Goal: Information Seeking & Learning: Learn about a topic

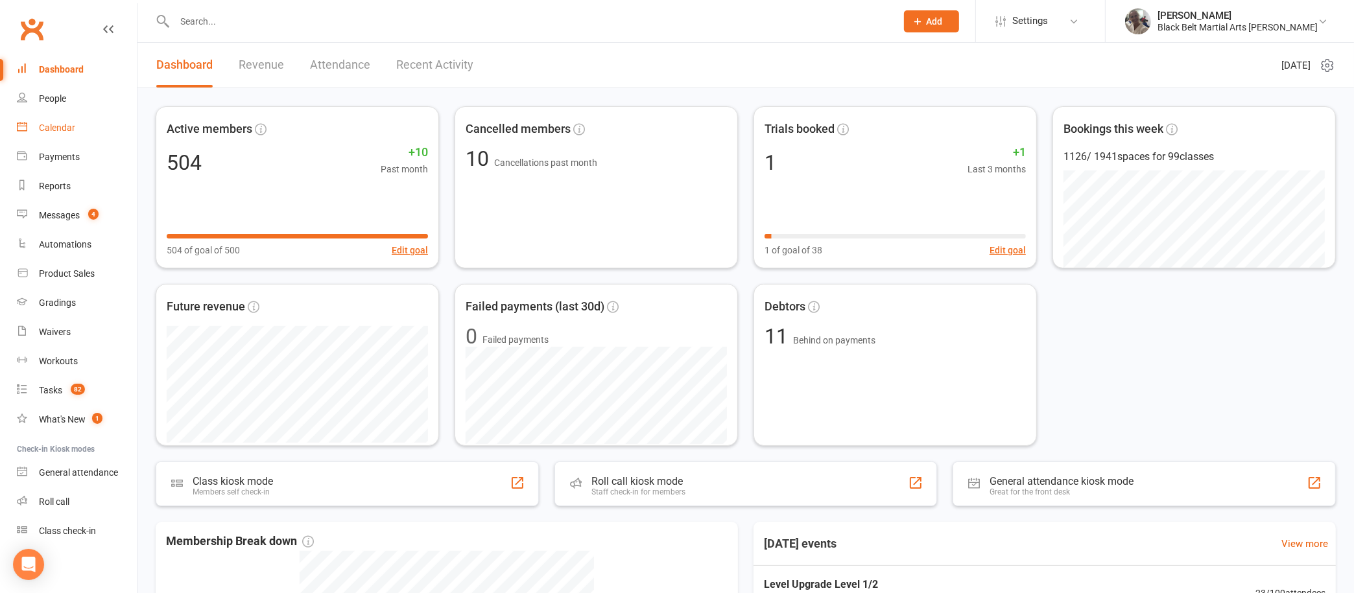
click at [61, 120] on link "Calendar" at bounding box center [77, 128] width 120 height 29
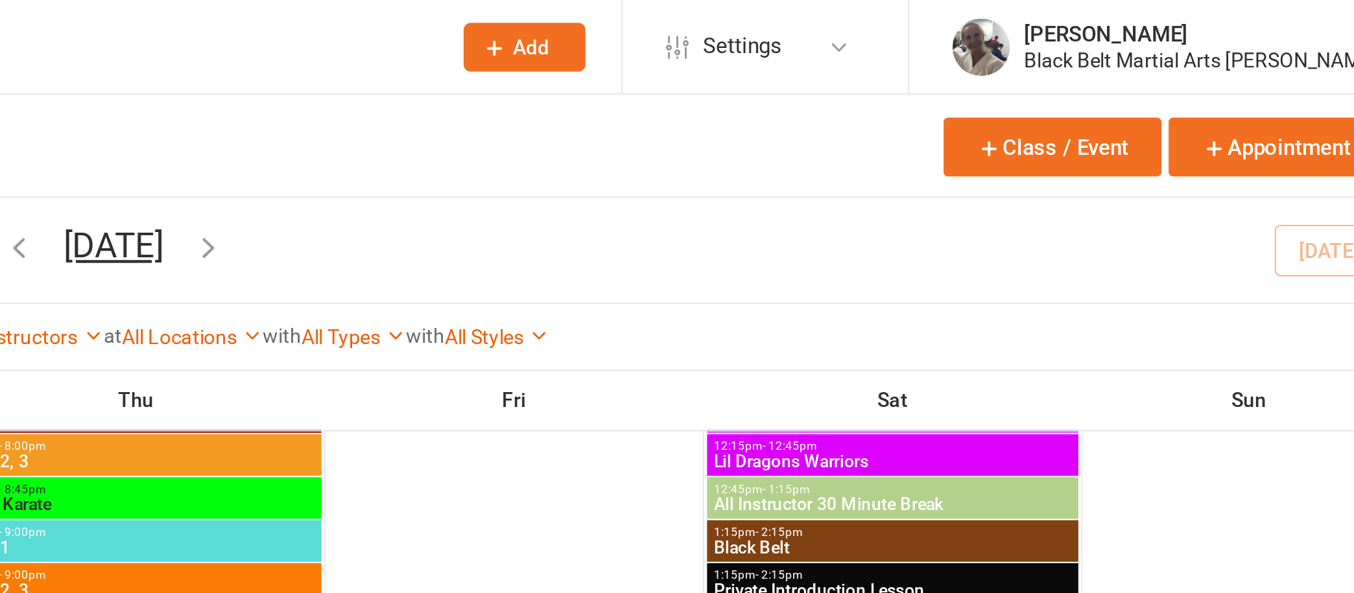
scroll to position [1473, 0]
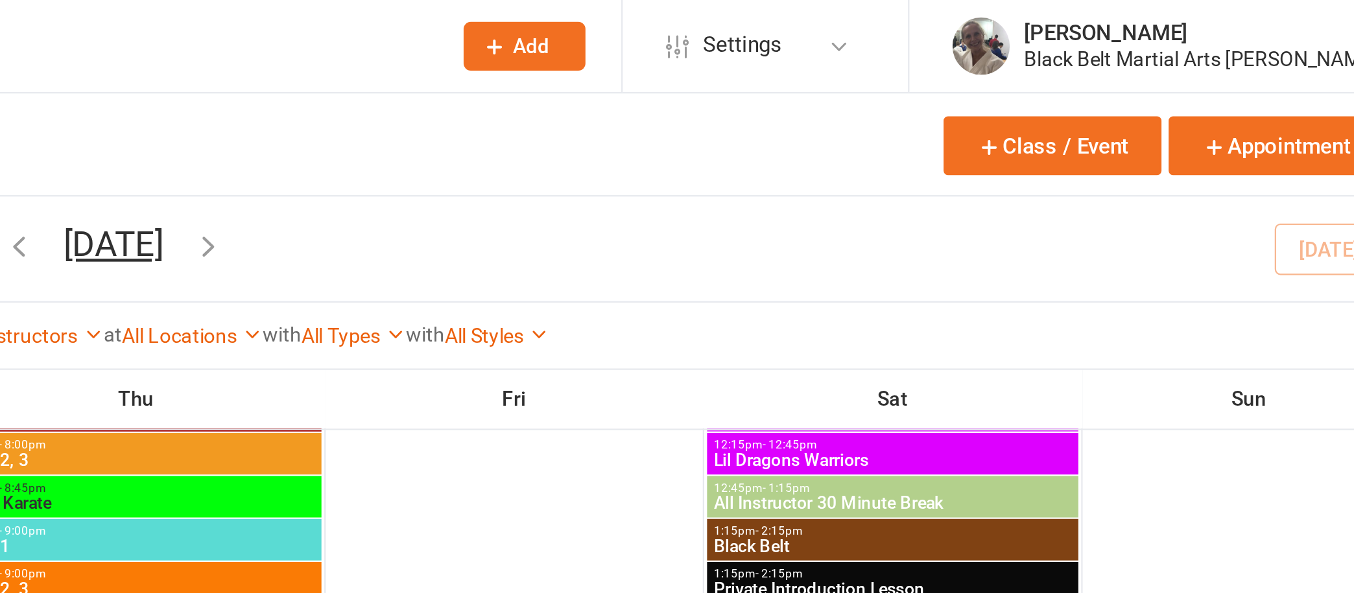
drag, startPoint x: 974, startPoint y: 114, endPoint x: 1060, endPoint y: 115, distance: 85.6
click at [1060, 115] on div "Day Week Month September 2025 September 2025 Sun Mon Tue Wed Thu Fri Sat 31 01 …" at bounding box center [745, 113] width 1179 height 47
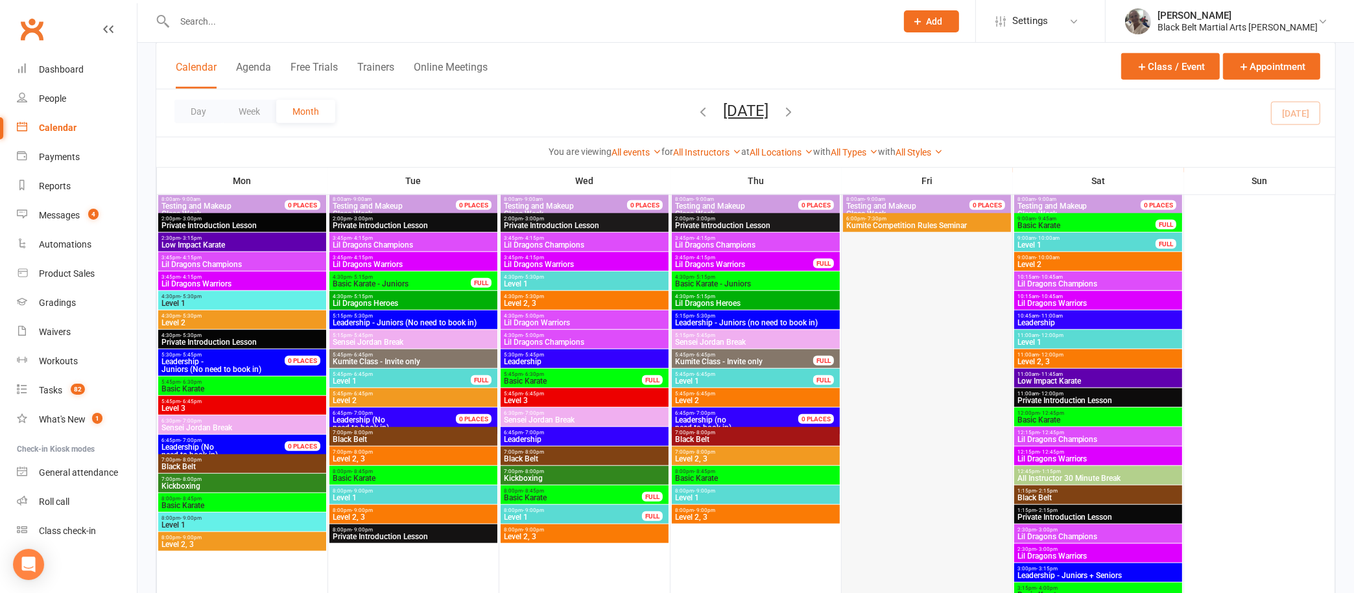
scroll to position [1221, 0]
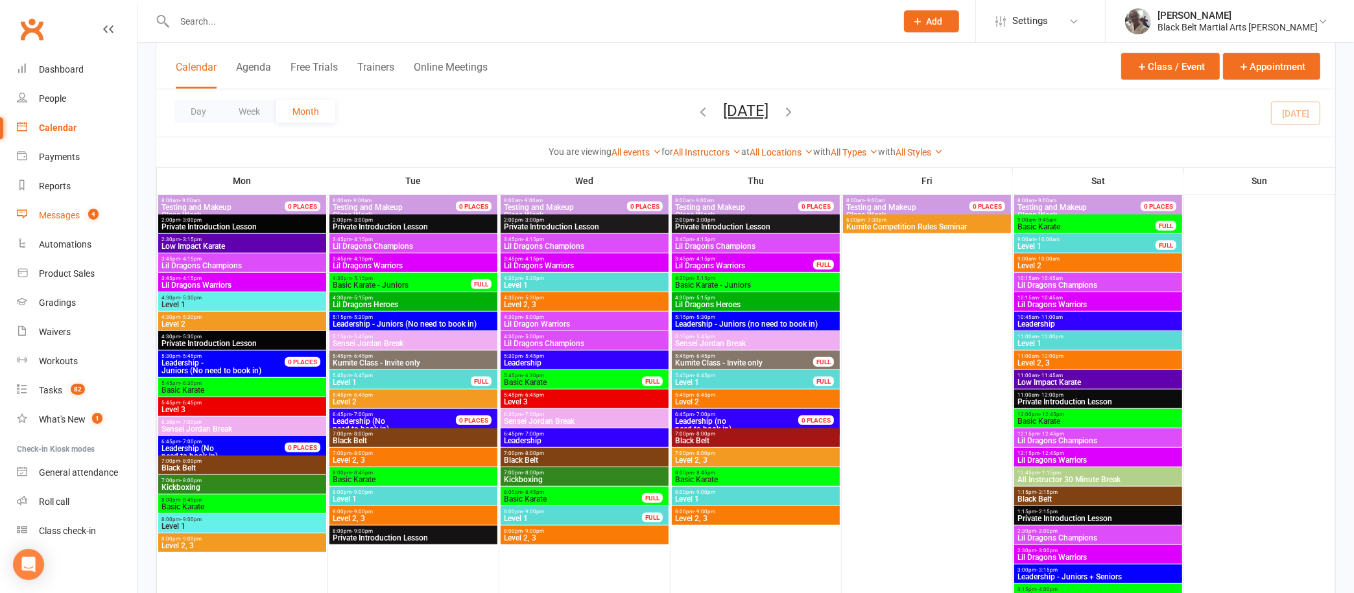
click at [66, 213] on div "Messages" at bounding box center [59, 215] width 41 height 10
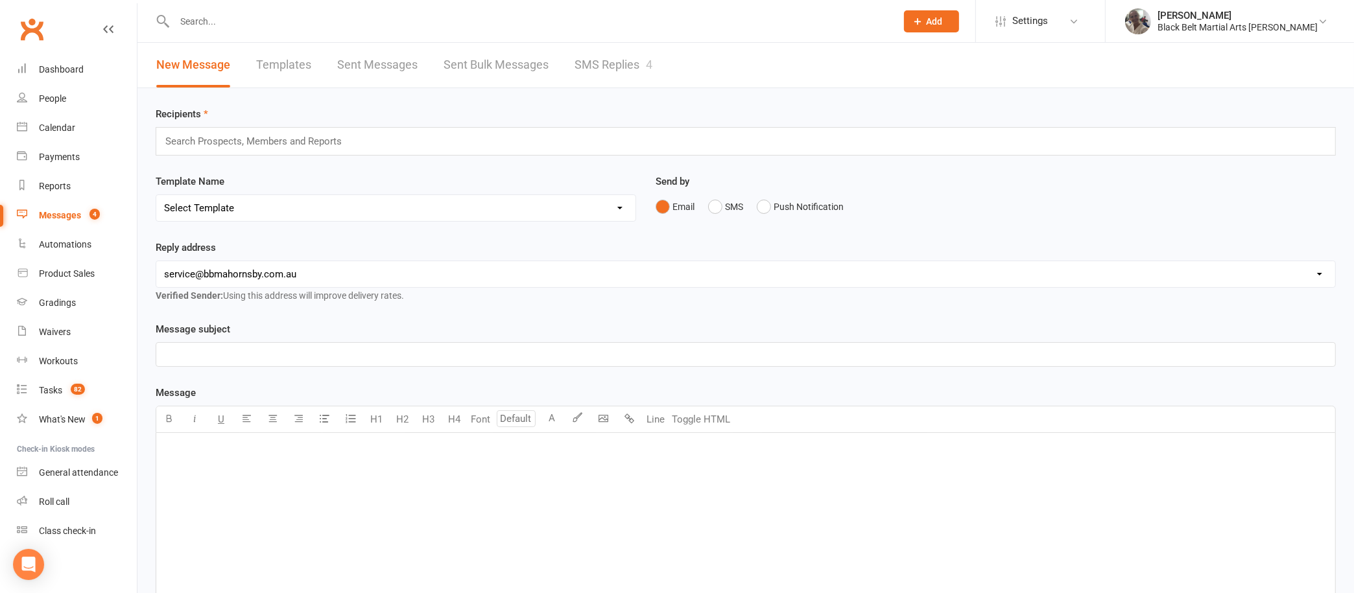
click at [601, 61] on link "SMS Replies 4" at bounding box center [614, 65] width 78 height 45
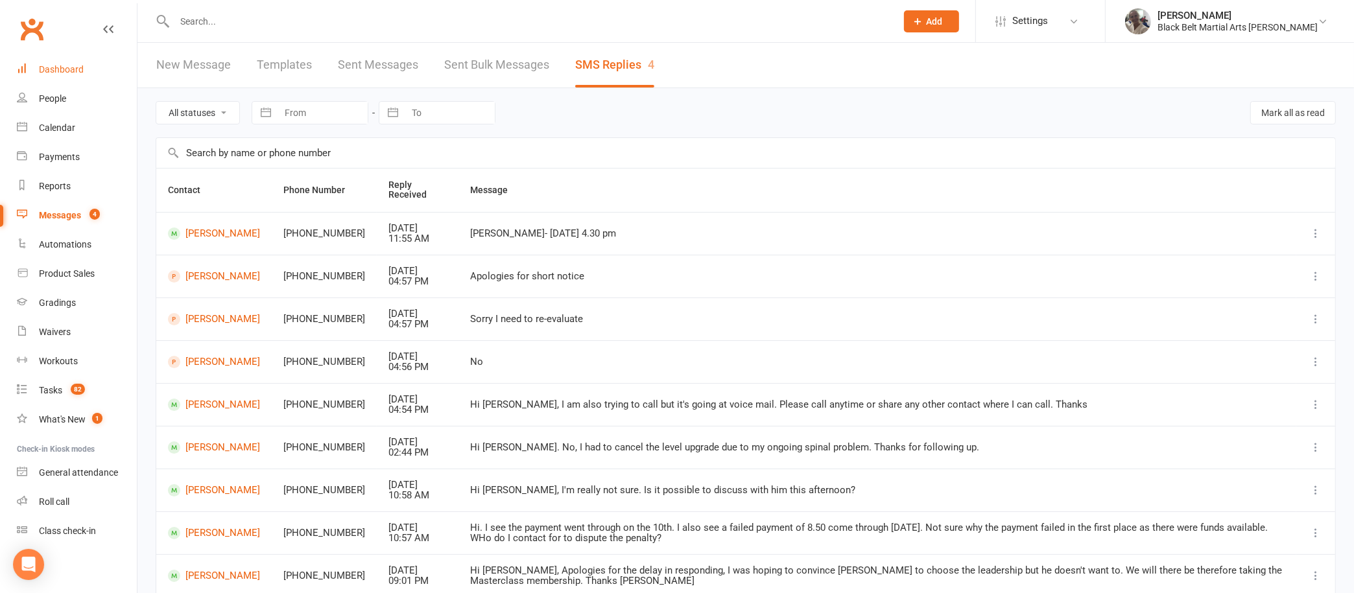
click at [44, 62] on link "Dashboard" at bounding box center [77, 69] width 120 height 29
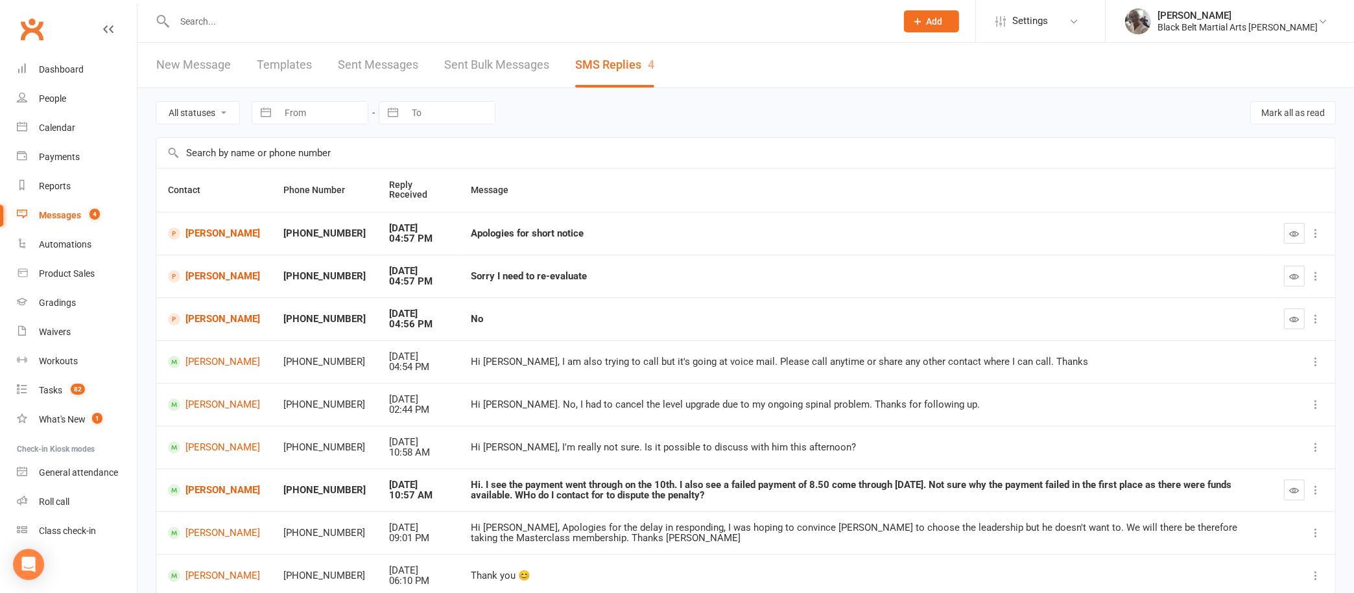
click at [383, 23] on input "text" at bounding box center [529, 21] width 717 height 18
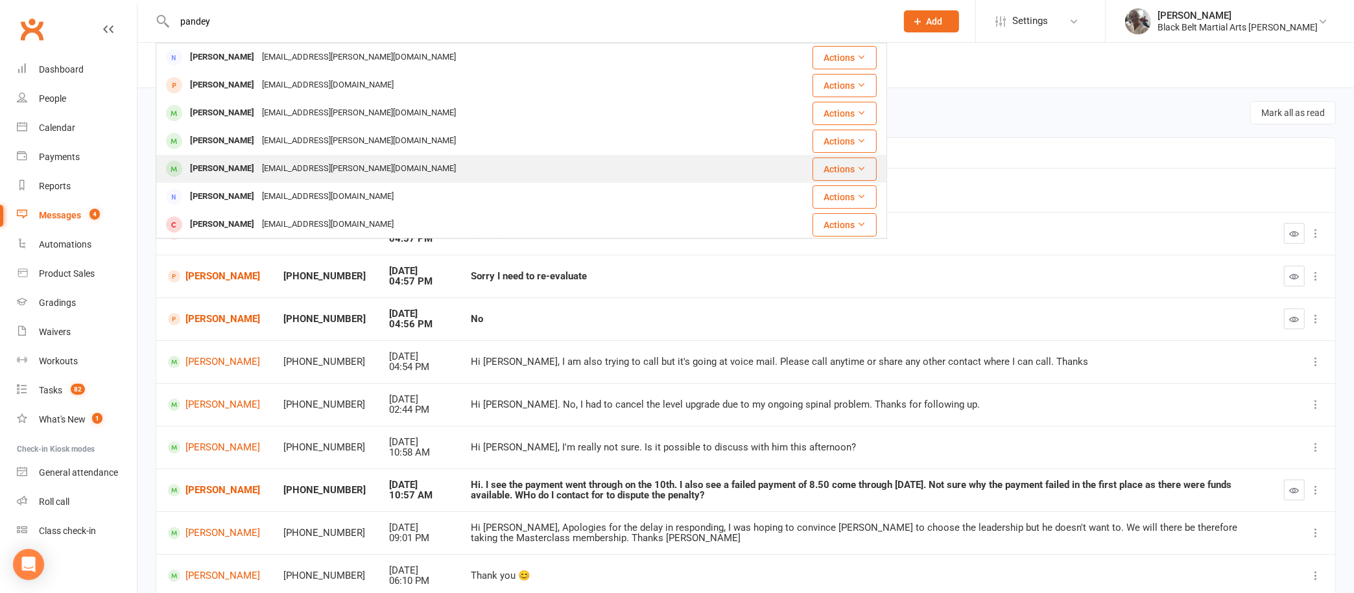
type input "pandey"
click at [227, 162] on div "[PERSON_NAME]" at bounding box center [222, 169] width 72 height 19
click at [0, 0] on div "Loading" at bounding box center [0, 0] width 0 height 0
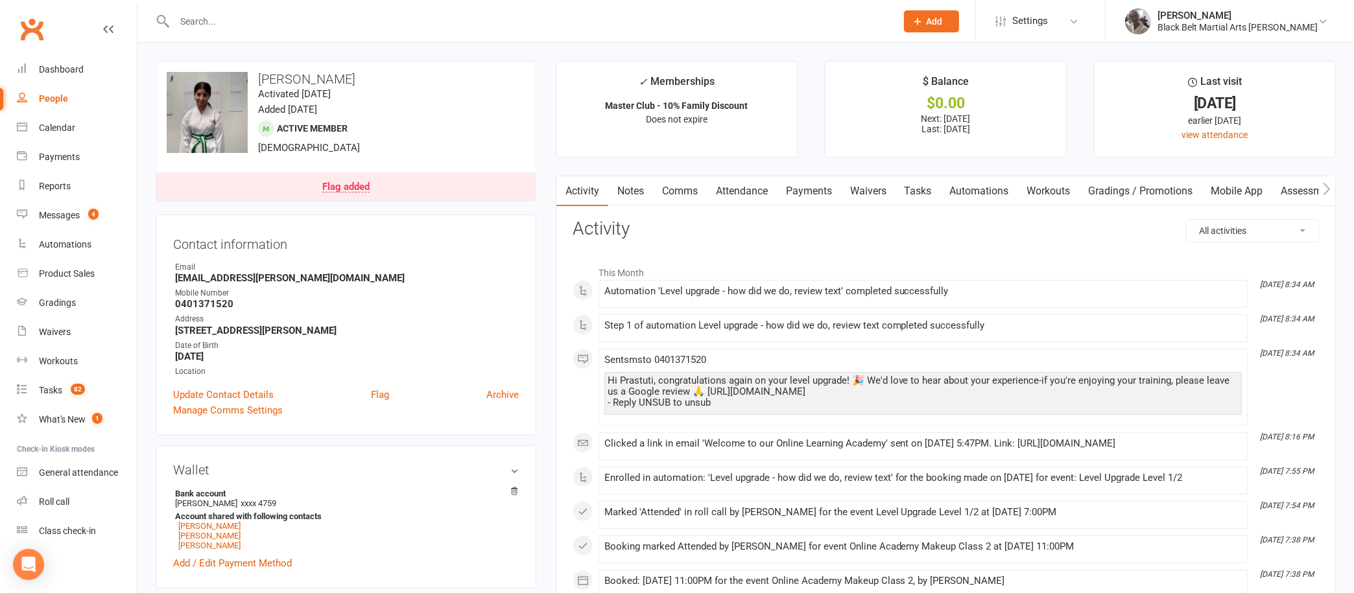
click at [627, 196] on link "Notes" at bounding box center [630, 191] width 45 height 30
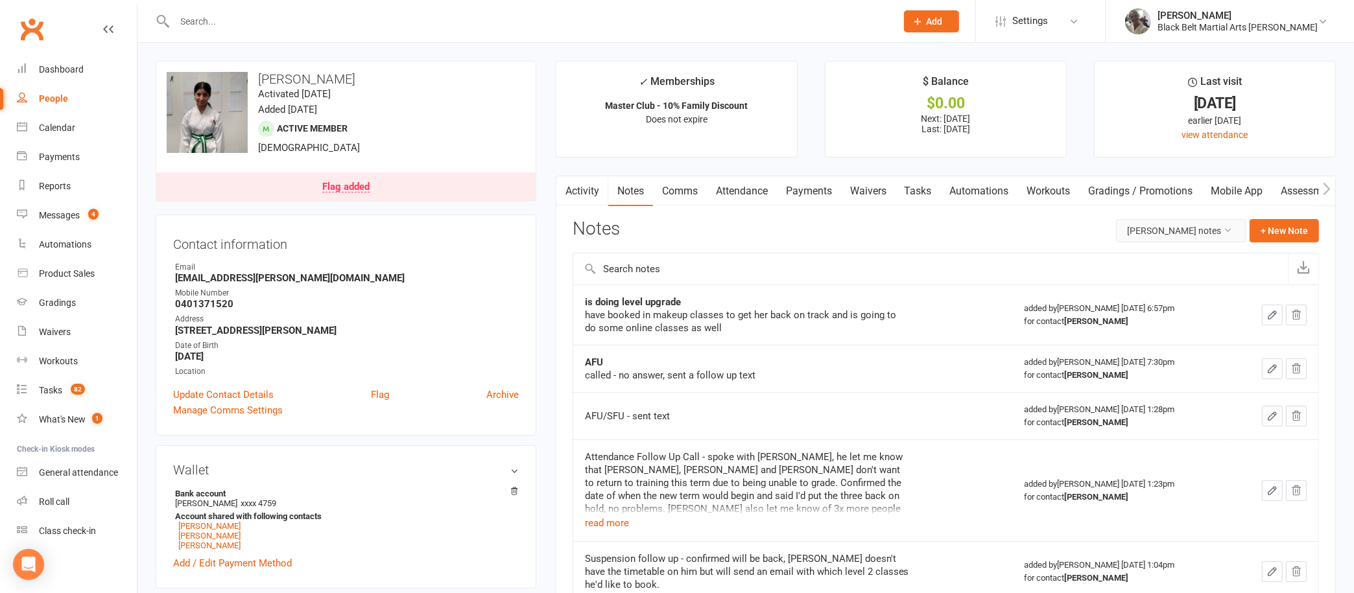
click at [1145, 224] on button "[PERSON_NAME] notes" at bounding box center [1181, 230] width 130 height 23
click at [1132, 278] on link "All family notes" at bounding box center [1163, 285] width 128 height 26
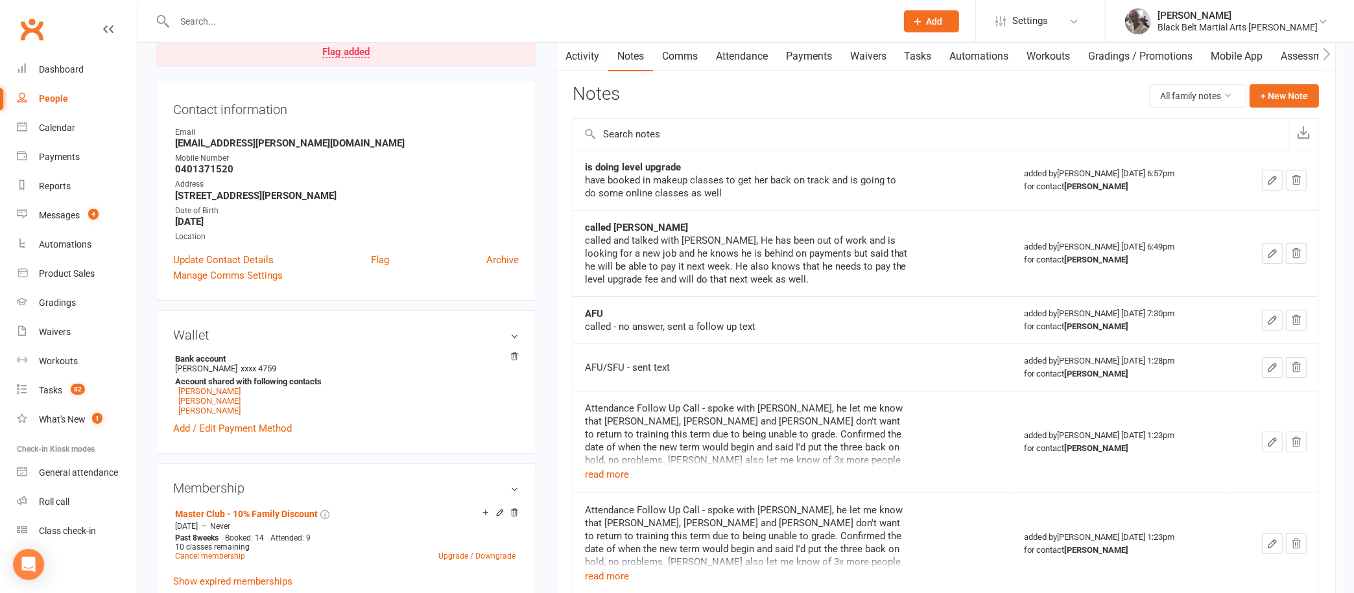
scroll to position [36, 0]
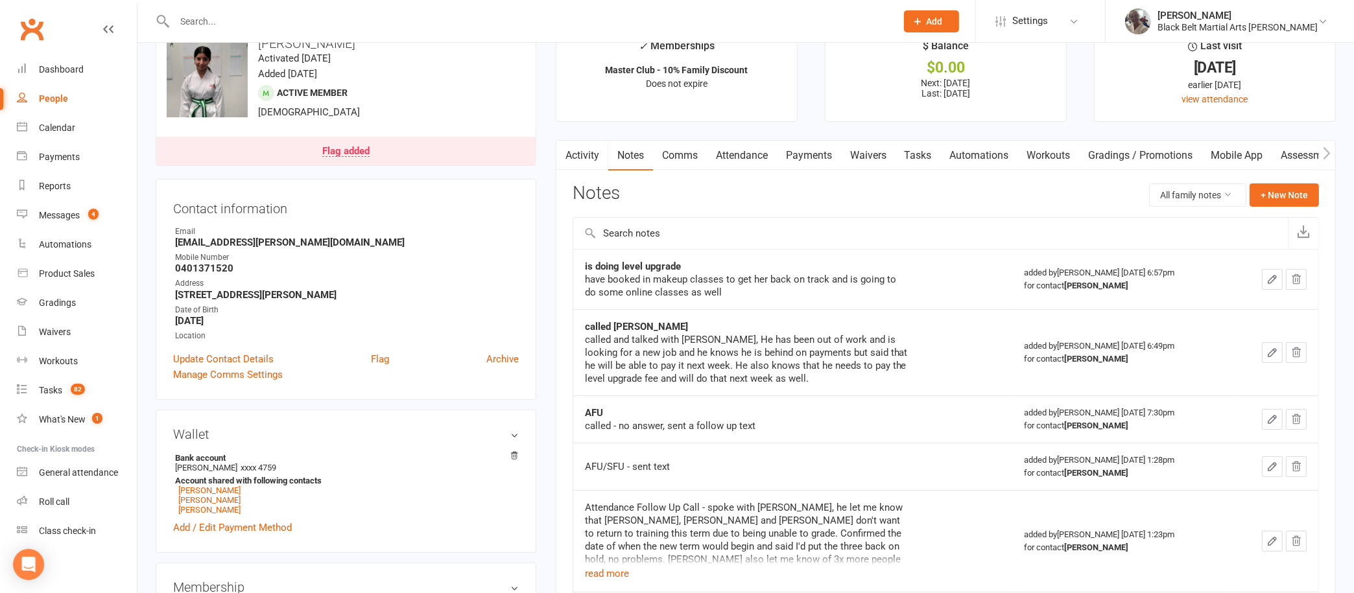
click at [825, 150] on link "Payments" at bounding box center [809, 156] width 64 height 30
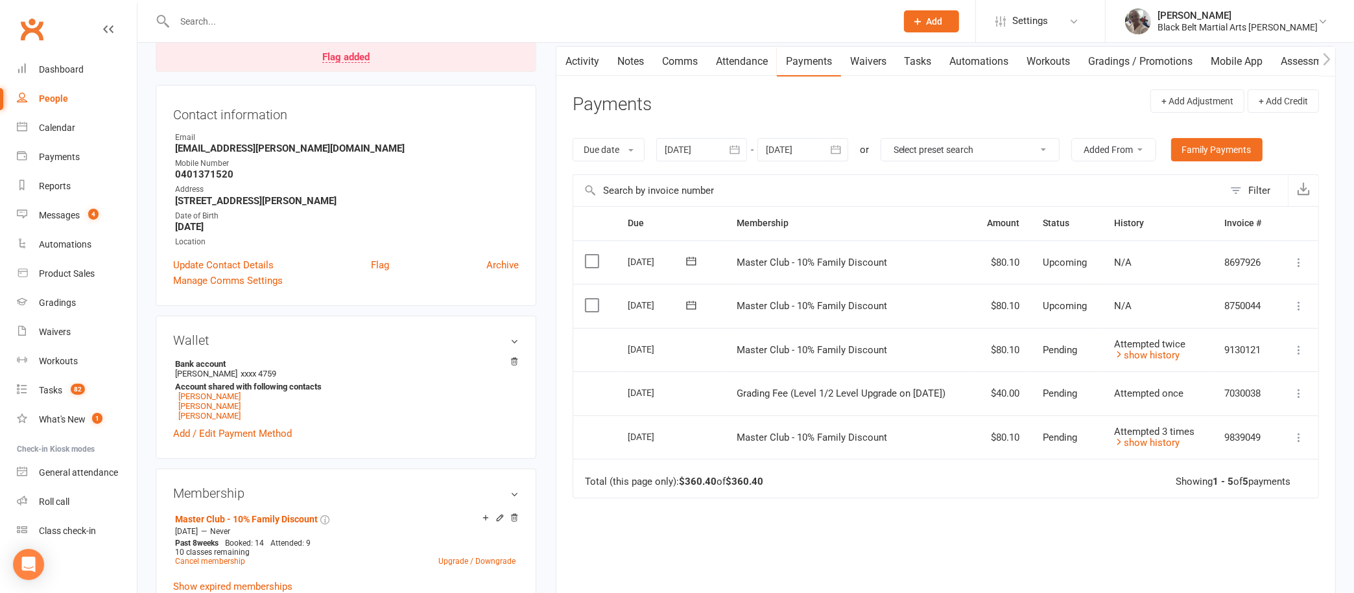
scroll to position [131, 0]
click at [1124, 348] on icon at bounding box center [1119, 353] width 10 height 10
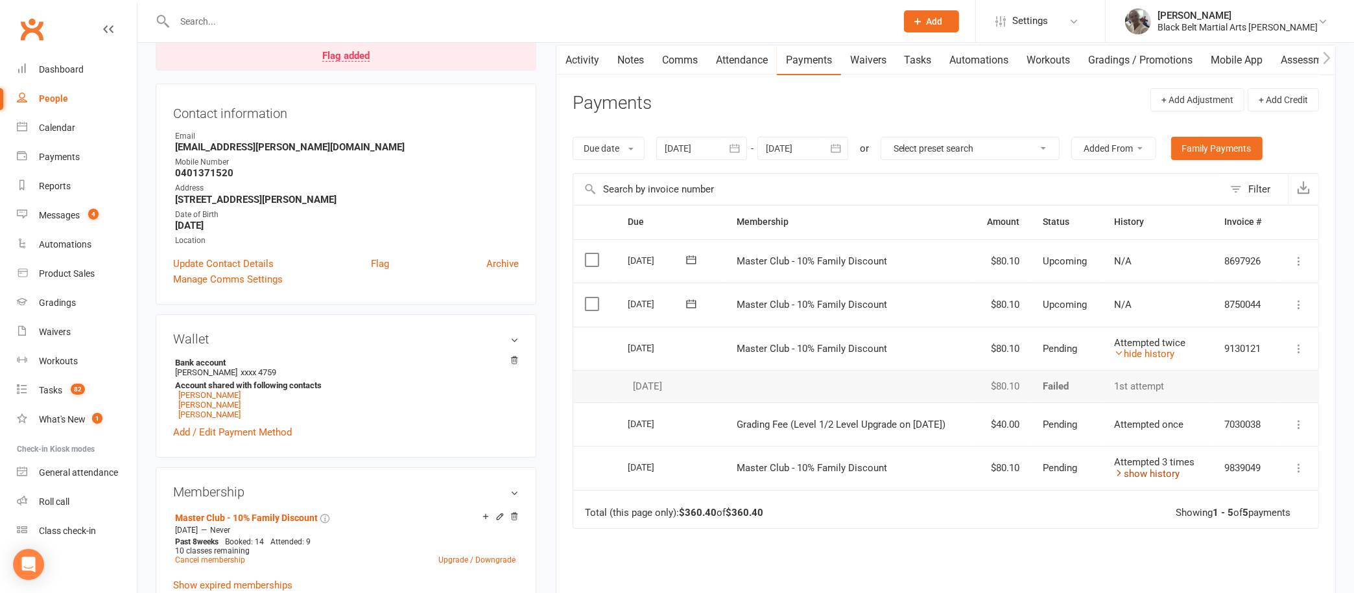
click at [1124, 472] on icon at bounding box center [1119, 473] width 10 height 10
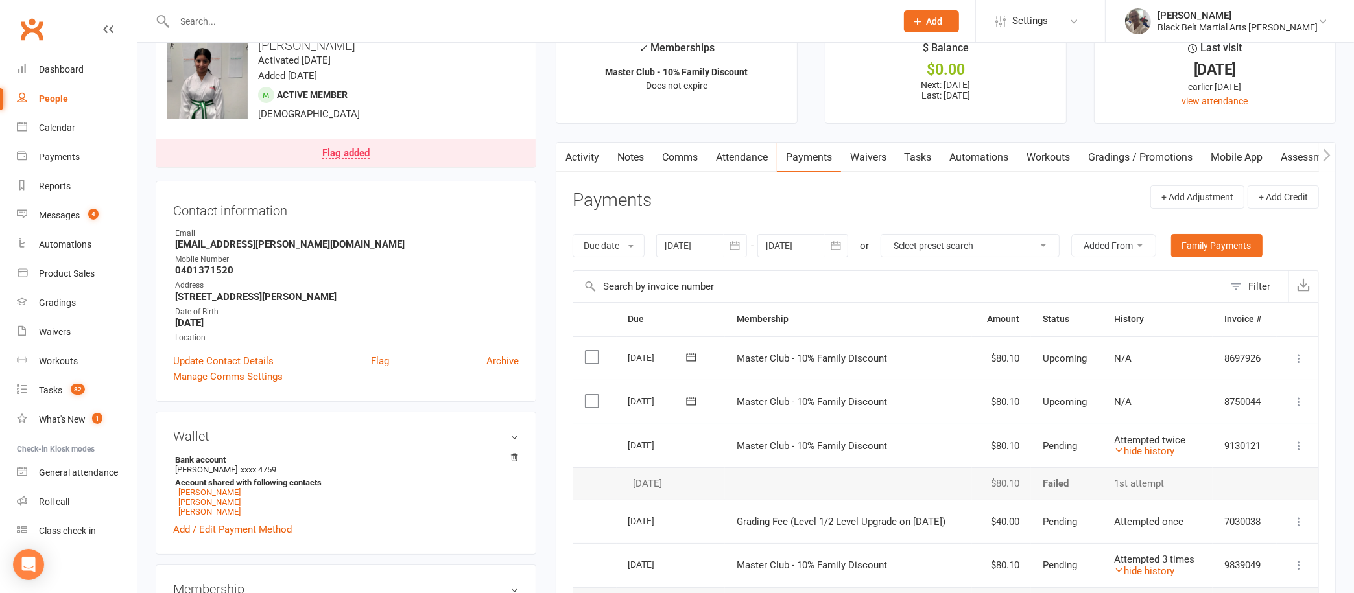
scroll to position [0, 0]
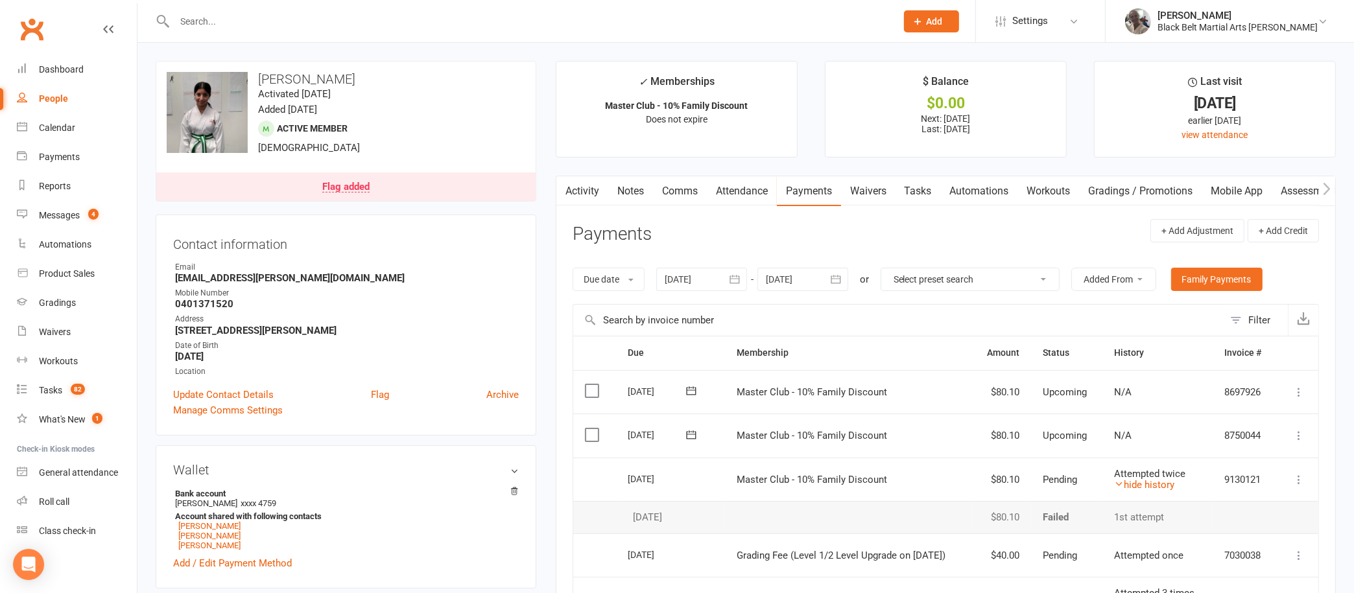
click at [580, 190] on link "Activity" at bounding box center [583, 191] width 52 height 30
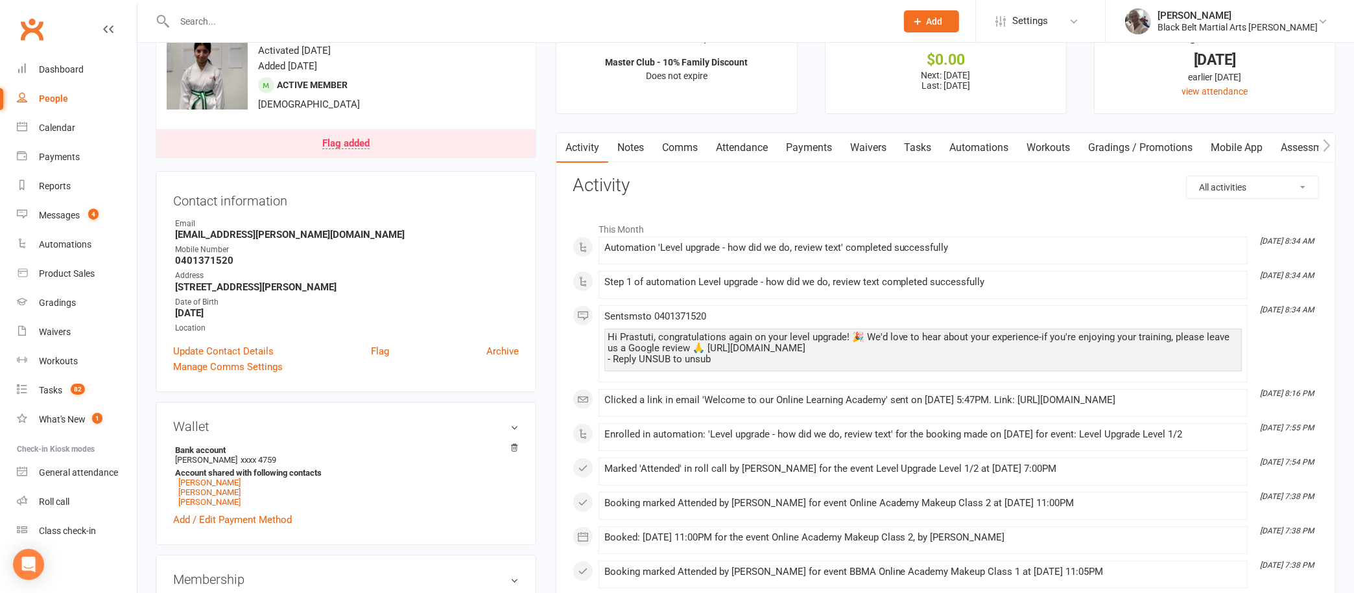
scroll to position [43, 0]
click at [637, 140] on link "Notes" at bounding box center [630, 149] width 45 height 30
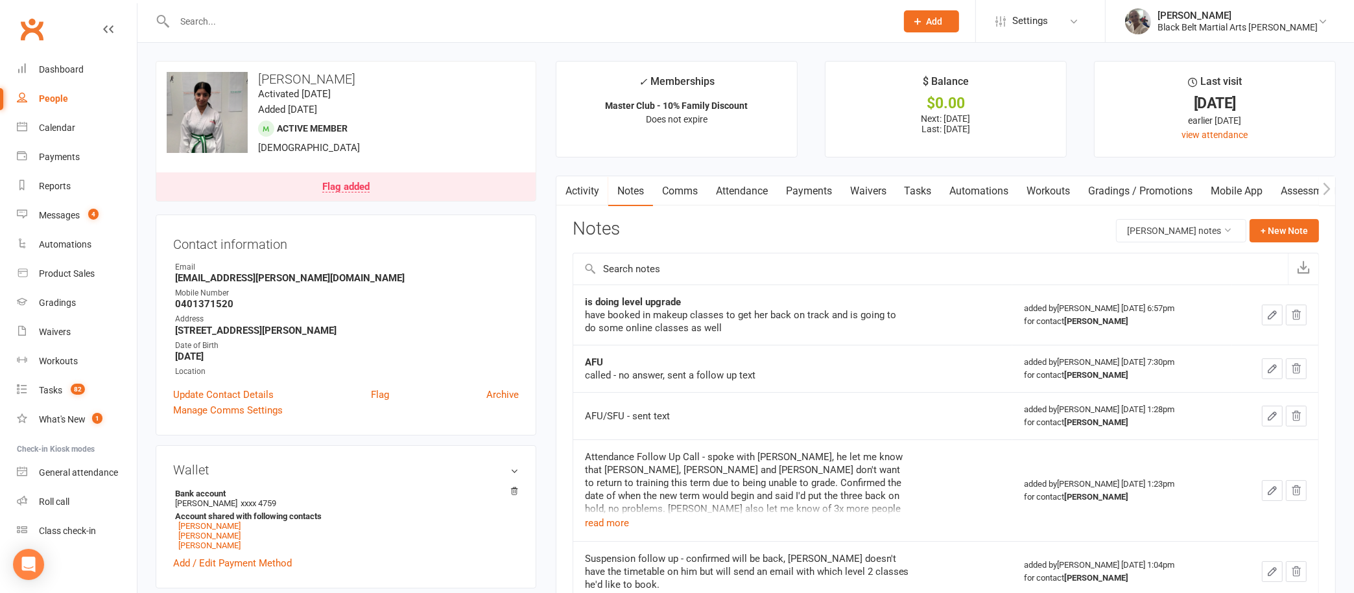
click at [443, 18] on input "text" at bounding box center [529, 21] width 717 height 18
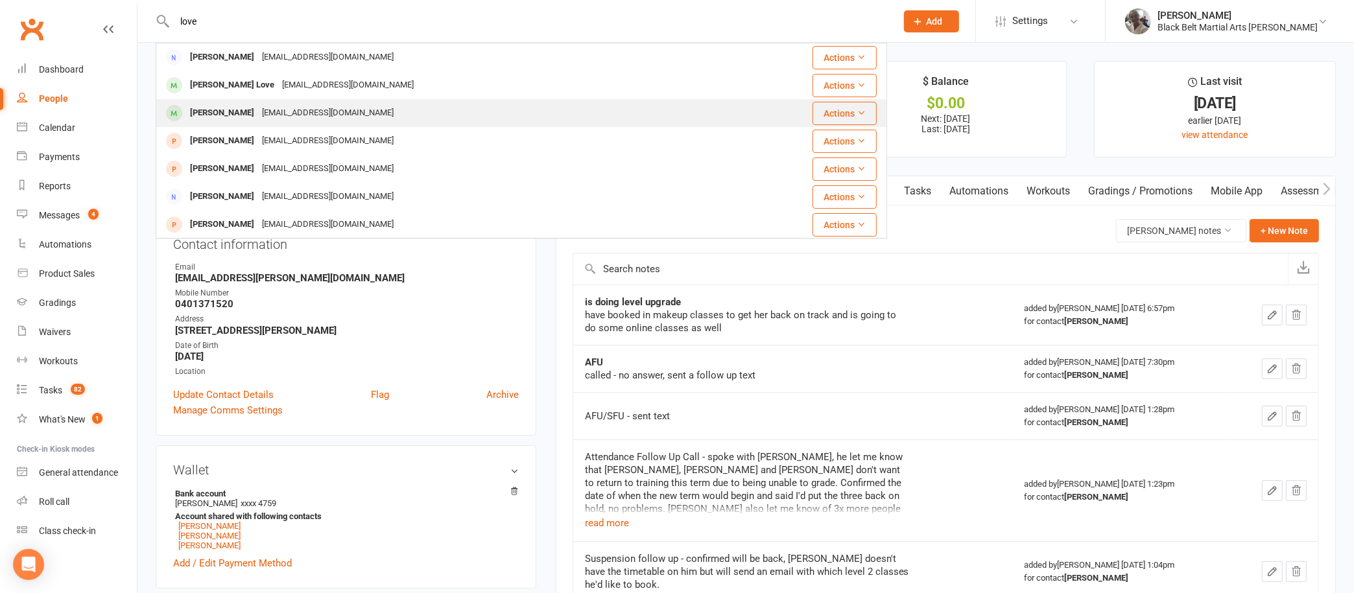
type input "love"
click at [261, 106] on div "[EMAIL_ADDRESS][DOMAIN_NAME]" at bounding box center [327, 113] width 139 height 19
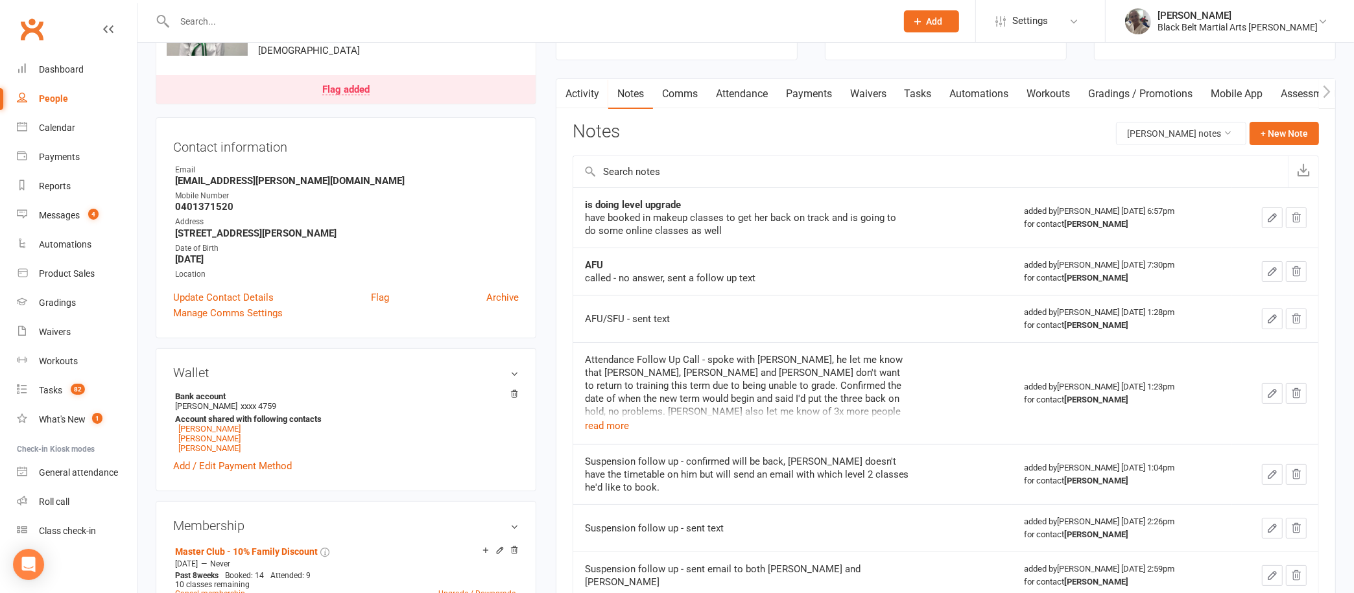
scroll to position [95, 0]
click at [607, 427] on button "read more" at bounding box center [607, 428] width 44 height 16
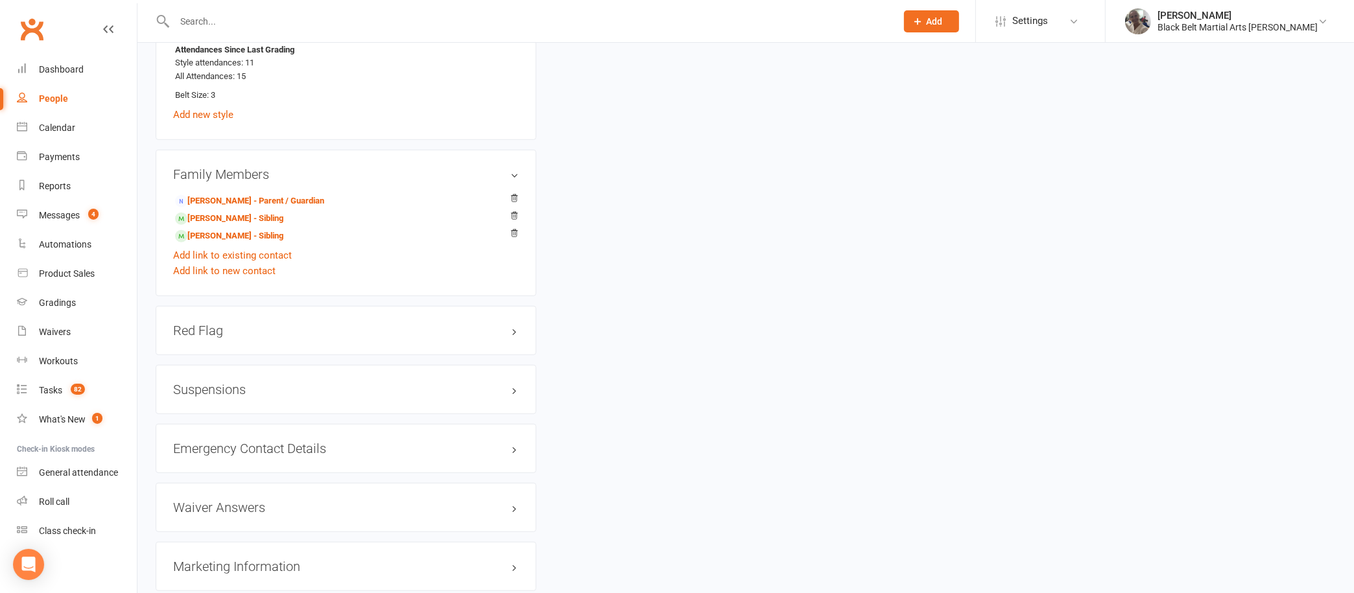
scroll to position [1049, 0]
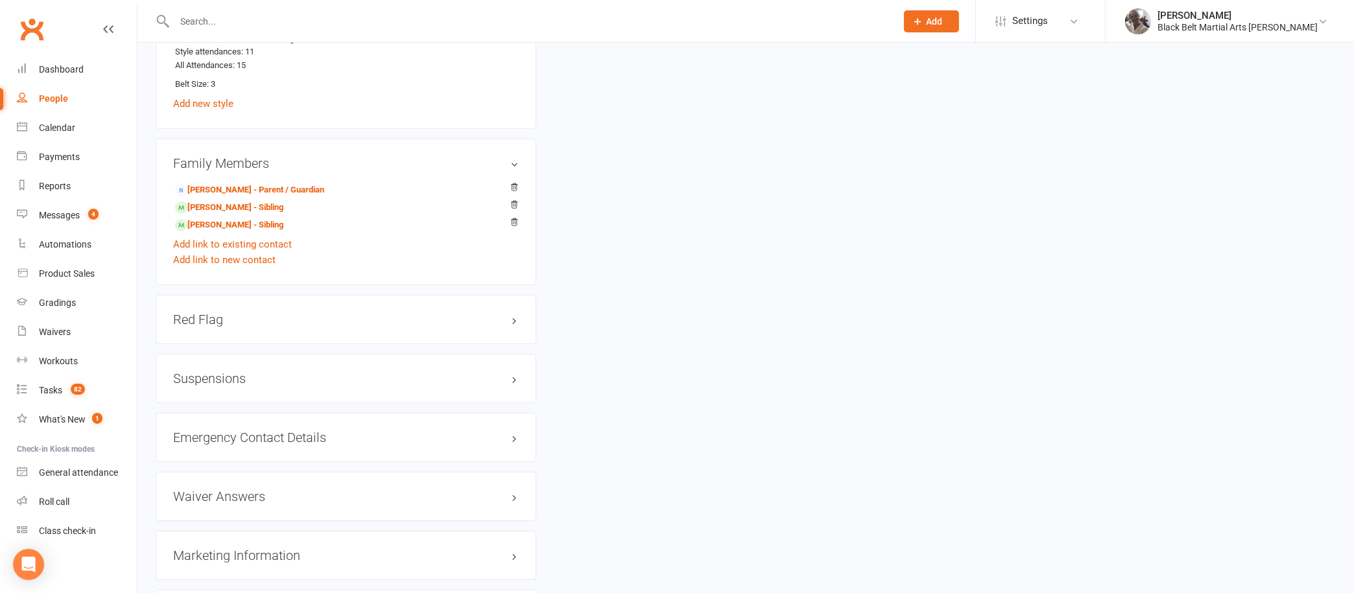
click at [477, 369] on div "Suspensions" at bounding box center [346, 378] width 381 height 49
click at [507, 376] on h3 "Suspensions" at bounding box center [346, 379] width 346 height 14
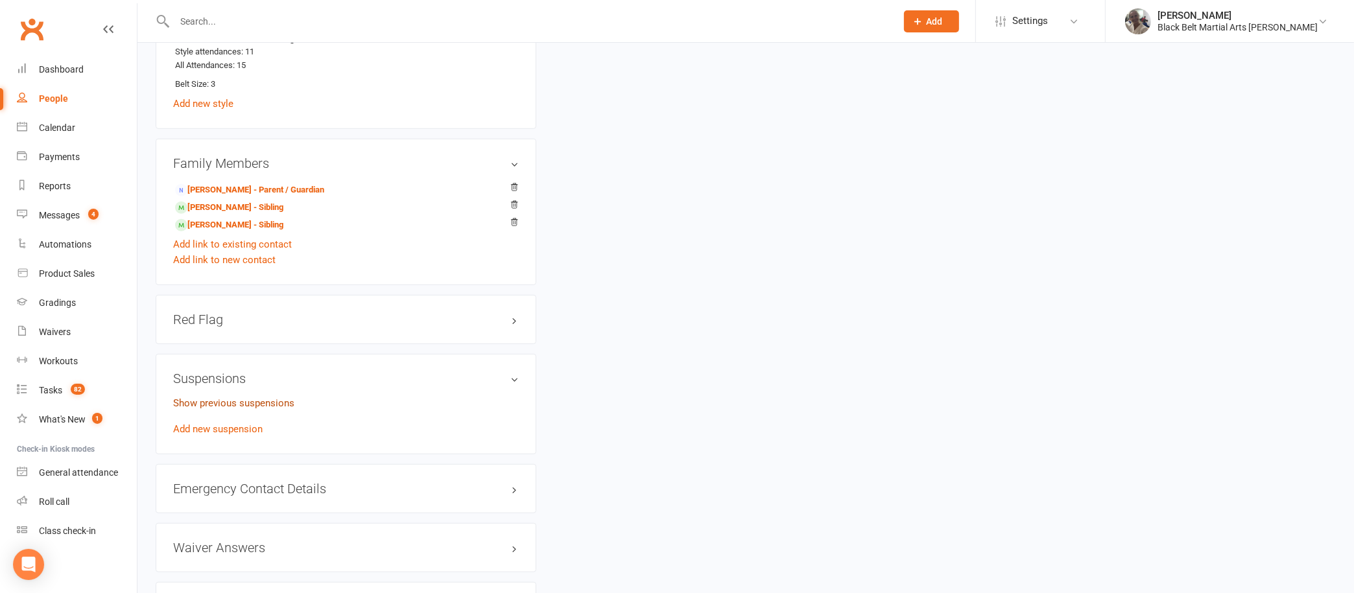
click at [283, 398] on link "Show previous suspensions" at bounding box center [233, 404] width 121 height 12
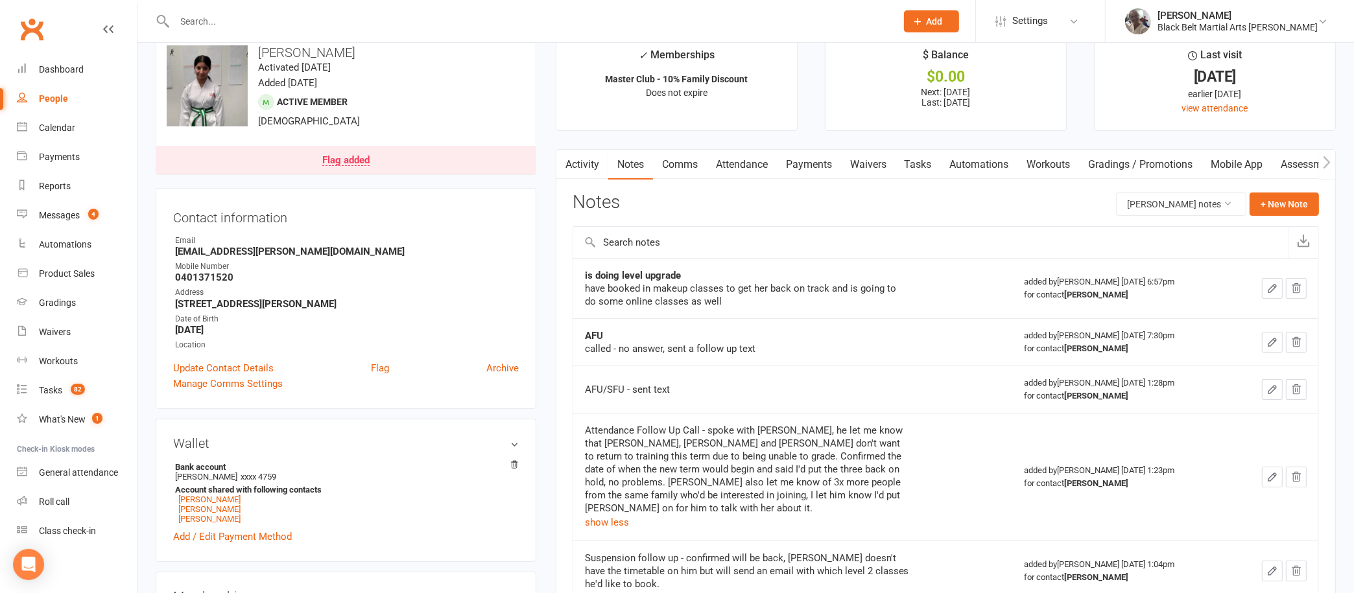
scroll to position [25, 0]
click at [816, 162] on link "Payments" at bounding box center [809, 166] width 64 height 30
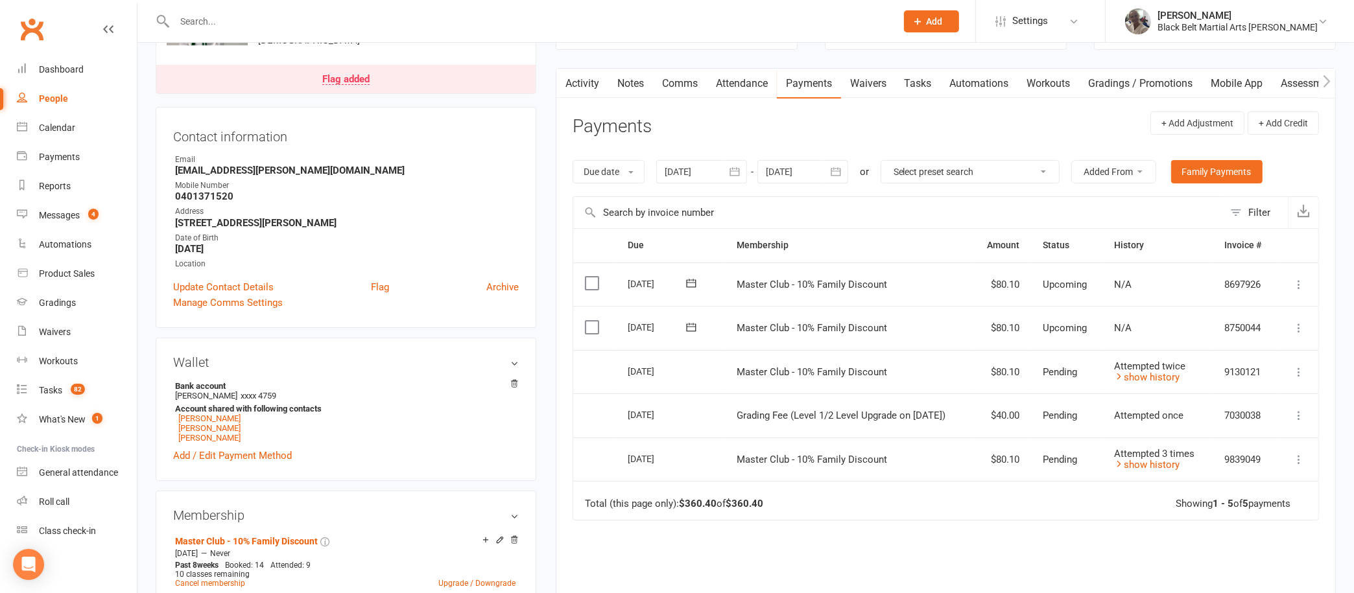
scroll to position [48, 0]
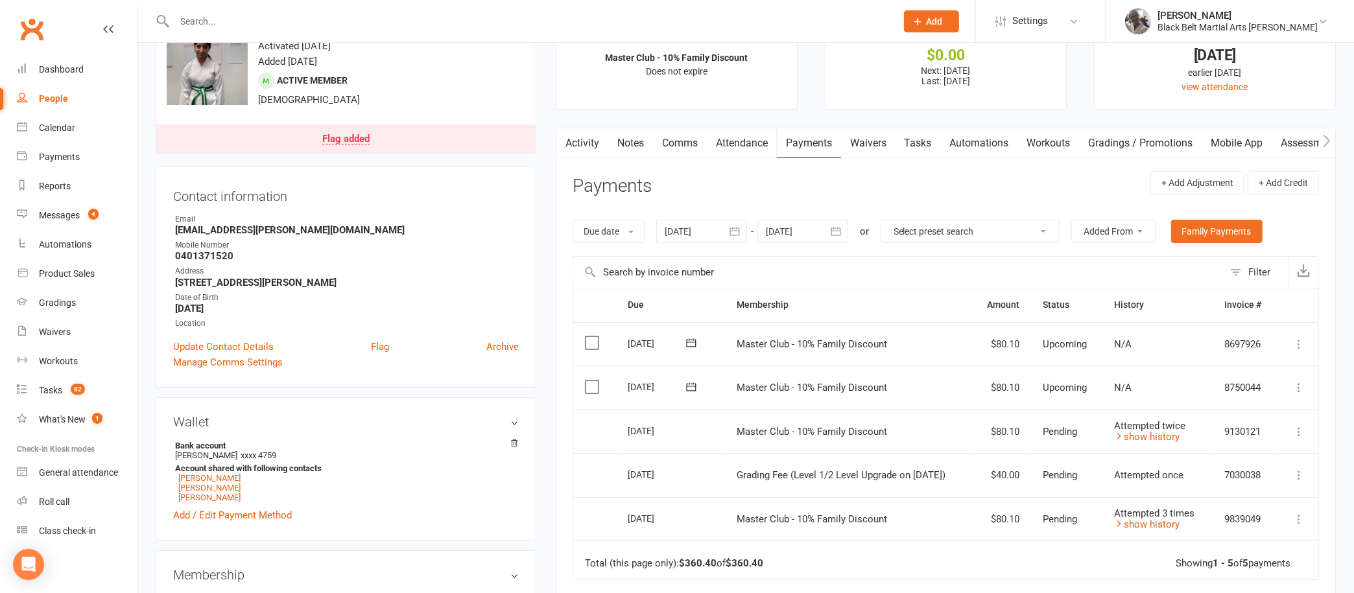
click at [730, 232] on icon "button" at bounding box center [734, 231] width 13 height 13
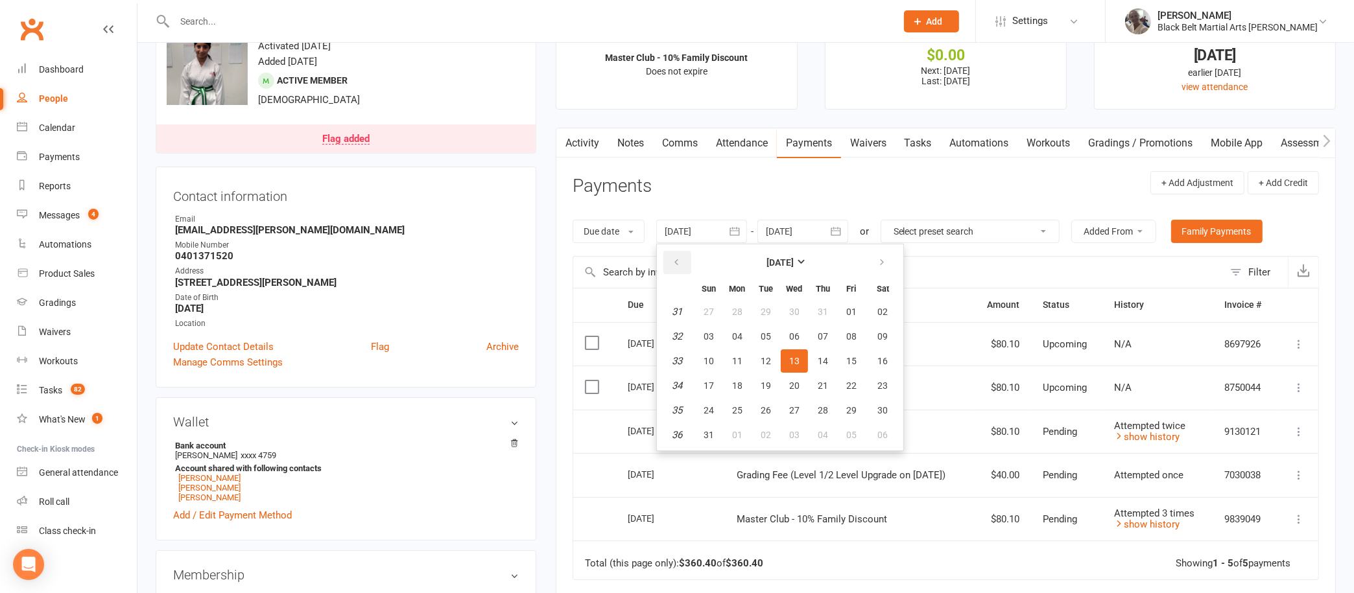
click at [675, 265] on icon "button" at bounding box center [676, 262] width 9 height 10
click at [711, 302] on button "01" at bounding box center [708, 311] width 27 height 23
type input "[DATE]"
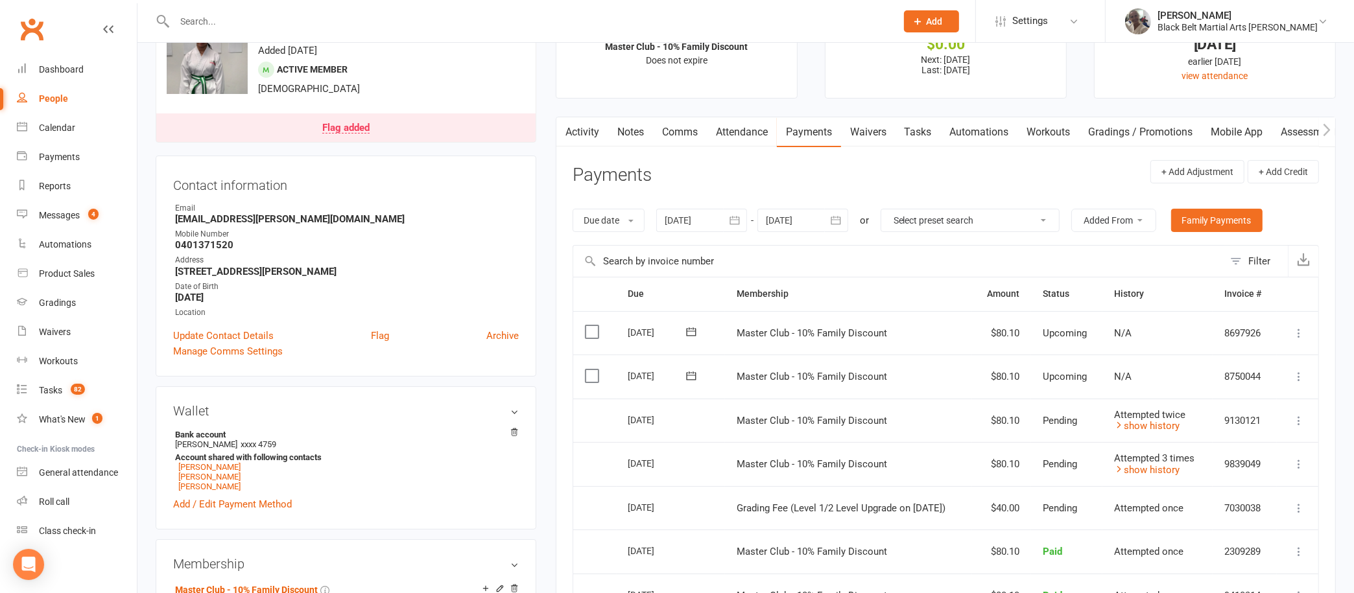
scroll to position [0, 0]
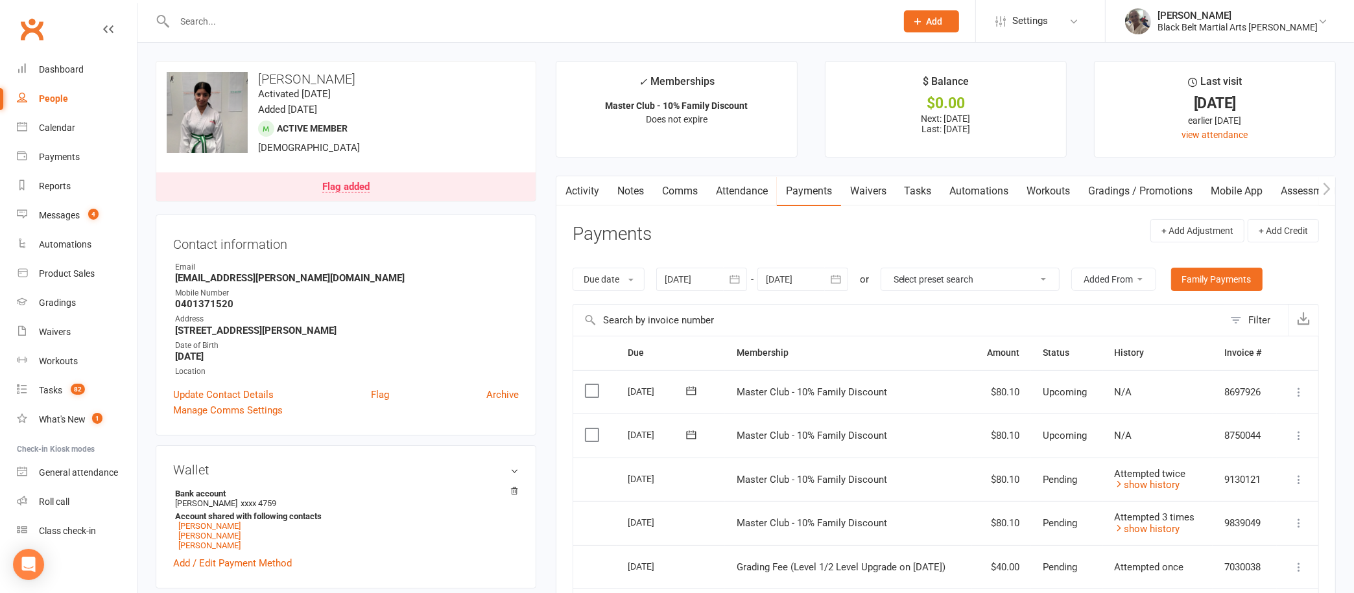
click at [586, 192] on link "Activity" at bounding box center [583, 191] width 52 height 30
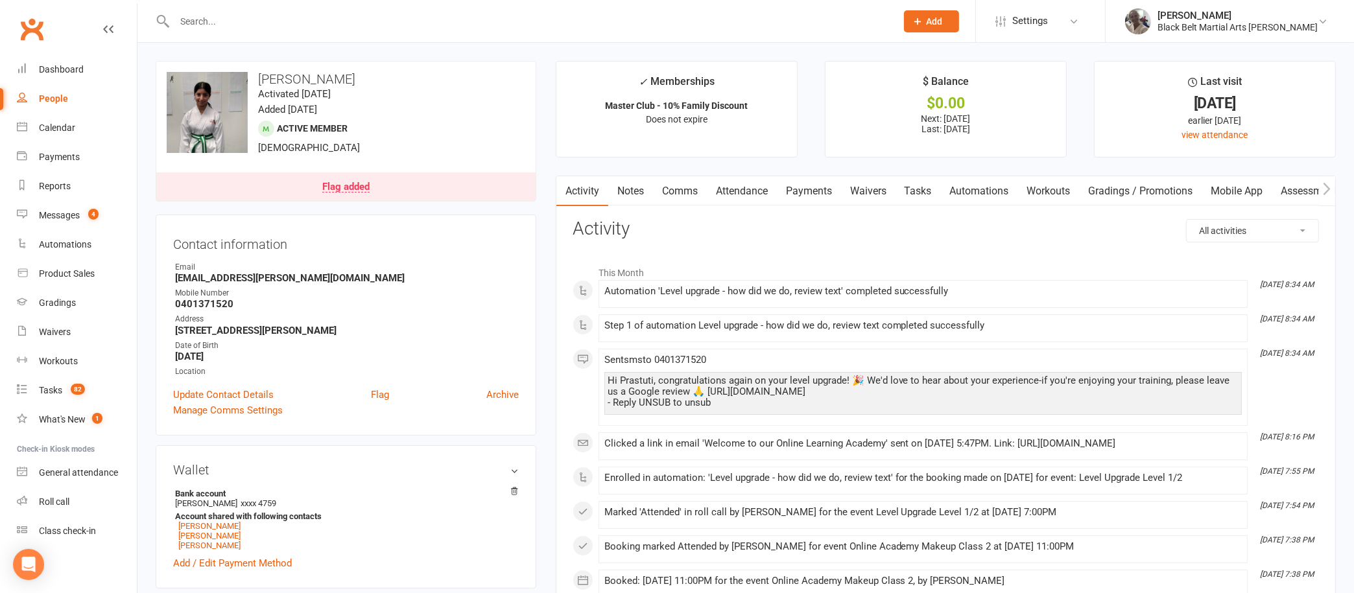
click at [640, 191] on link "Notes" at bounding box center [630, 191] width 45 height 30
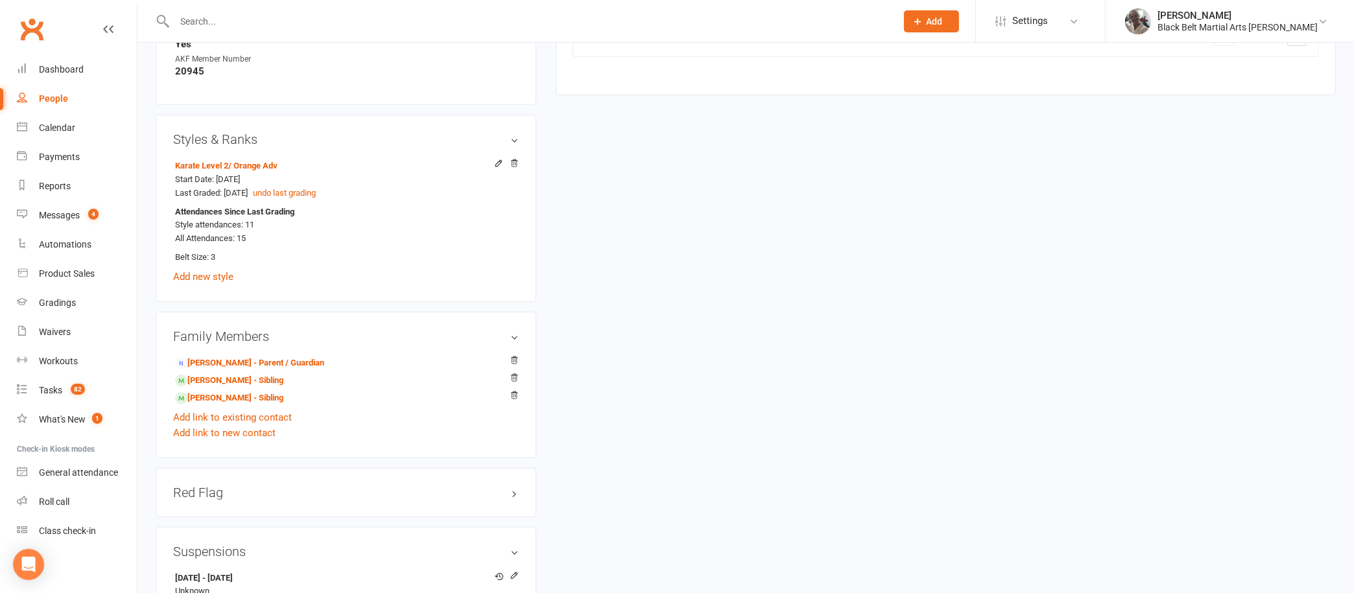
scroll to position [874, 0]
click at [226, 387] on link "[PERSON_NAME] - Sibling" at bounding box center [229, 383] width 108 height 14
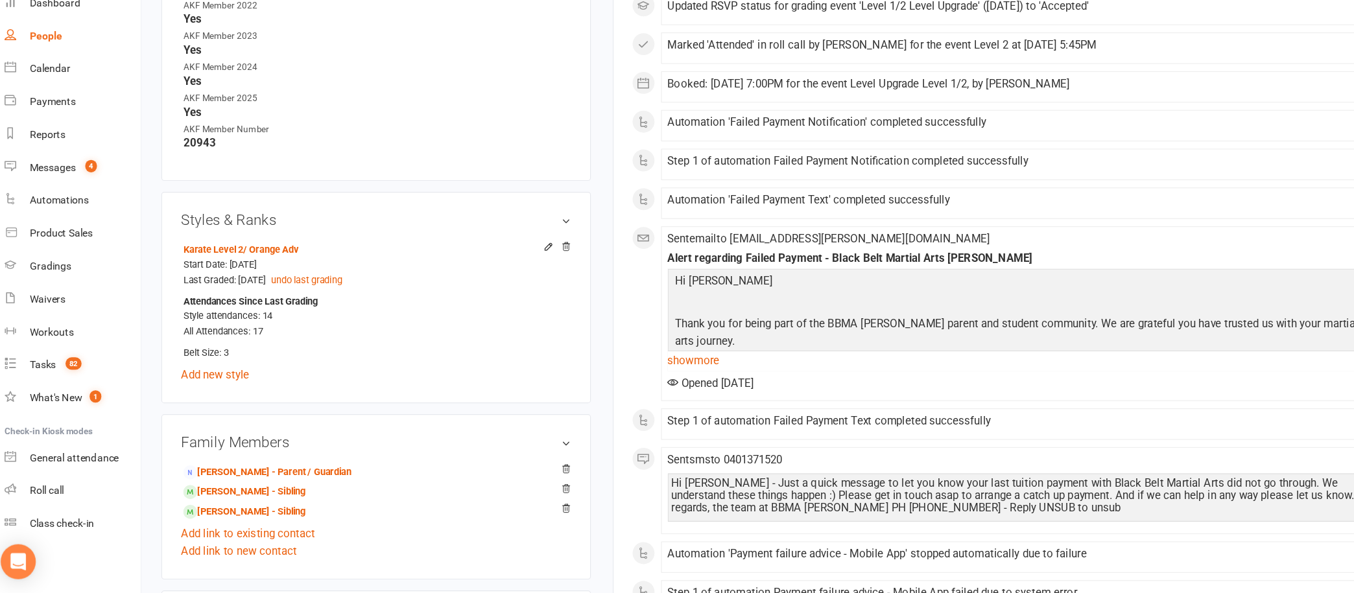
scroll to position [995, 0]
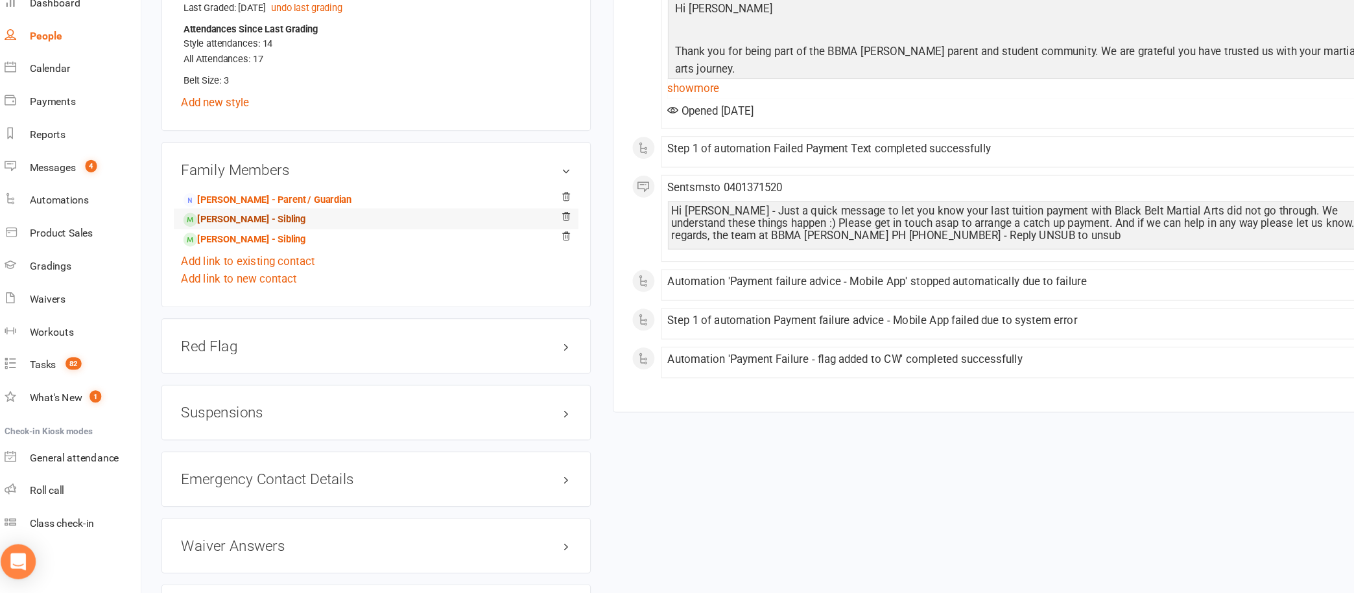
click at [234, 260] on link "[PERSON_NAME] - Sibling" at bounding box center [229, 262] width 108 height 14
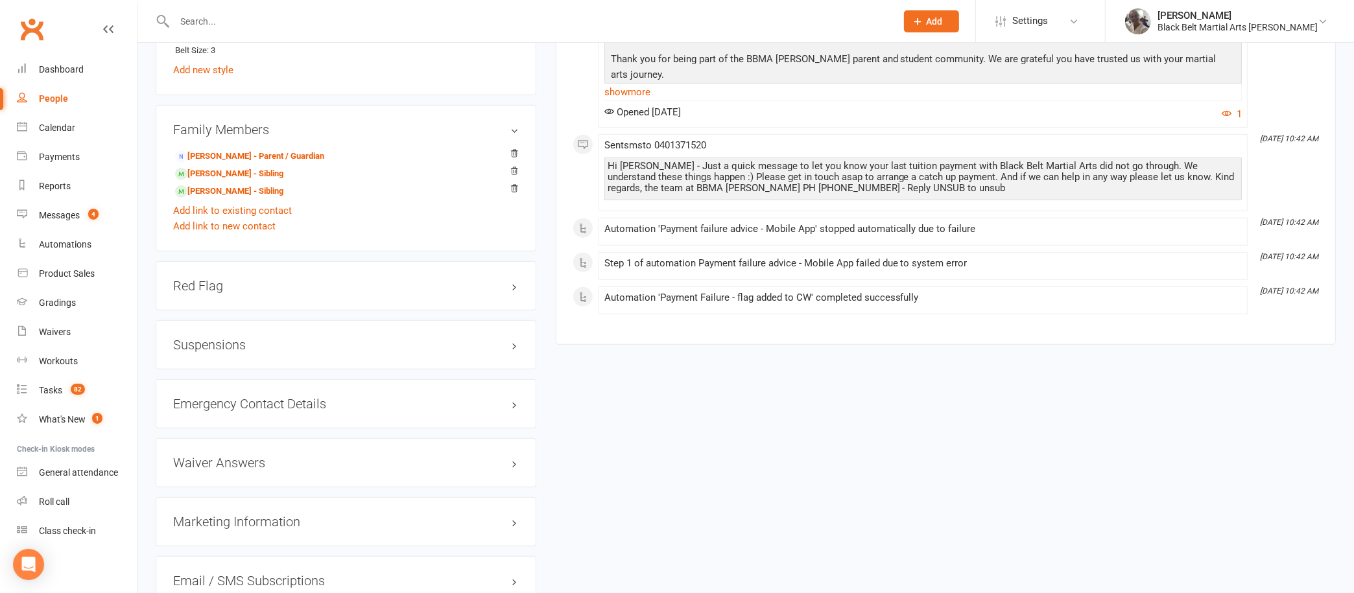
scroll to position [1081, 0]
click at [258, 191] on link "[PERSON_NAME] - Sibling" at bounding box center [229, 194] width 108 height 14
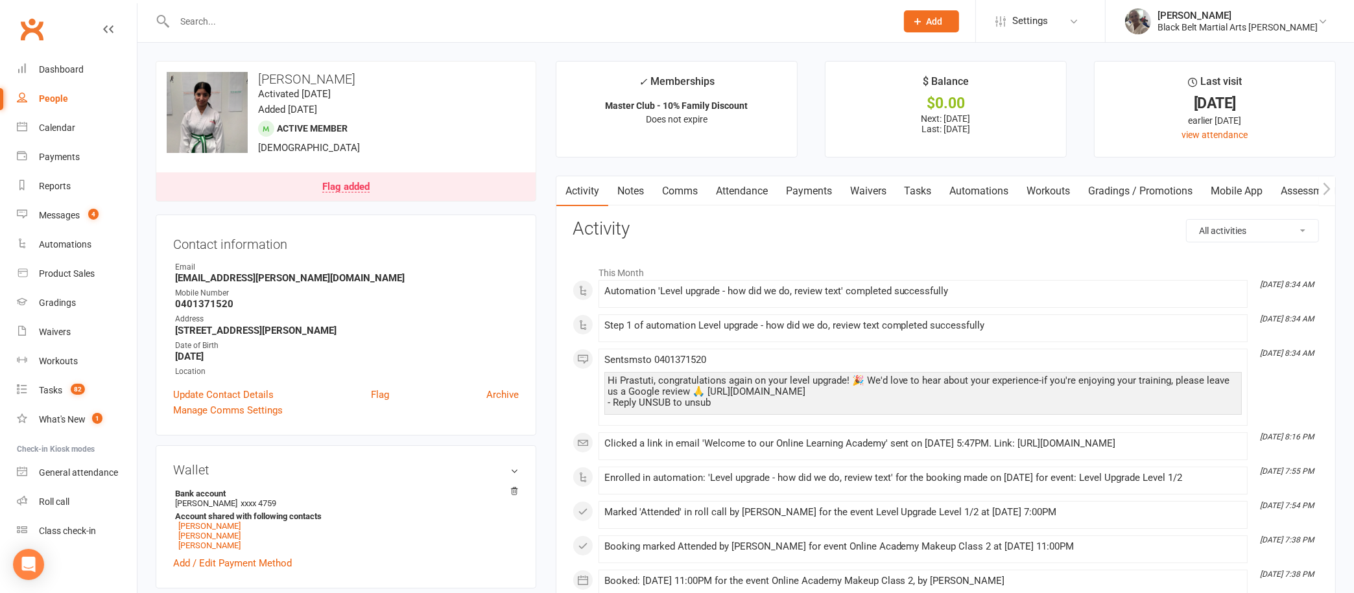
click at [1045, 200] on link "Workouts" at bounding box center [1049, 191] width 62 height 30
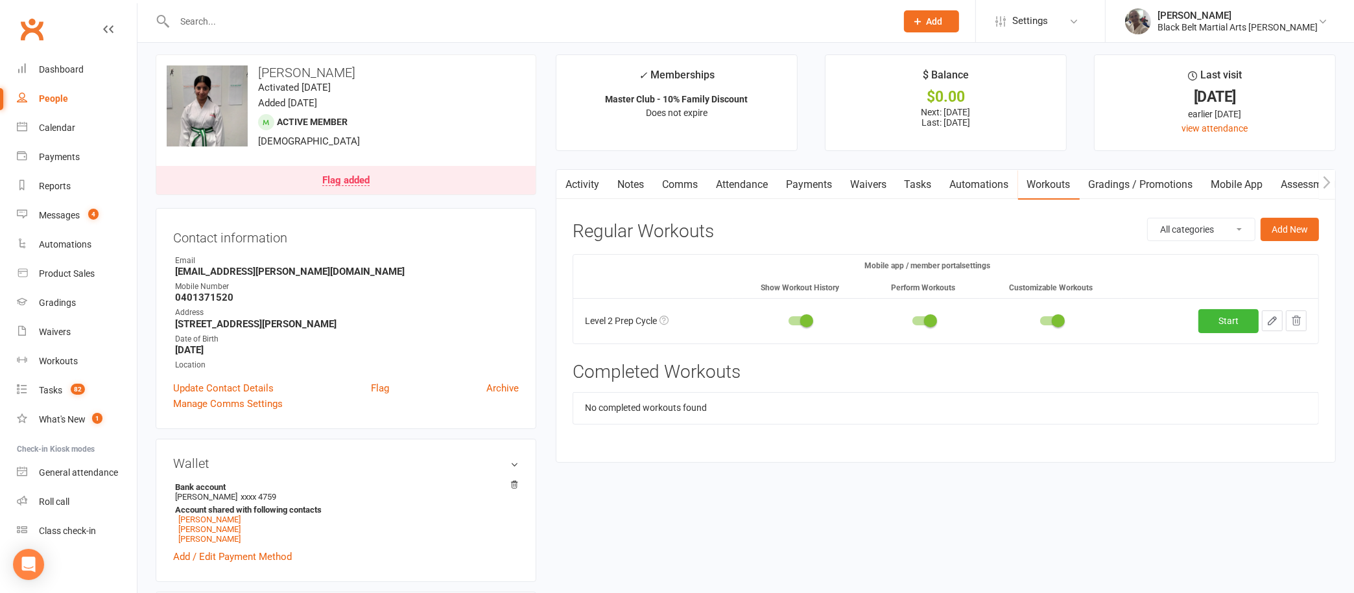
scroll to position [2, 0]
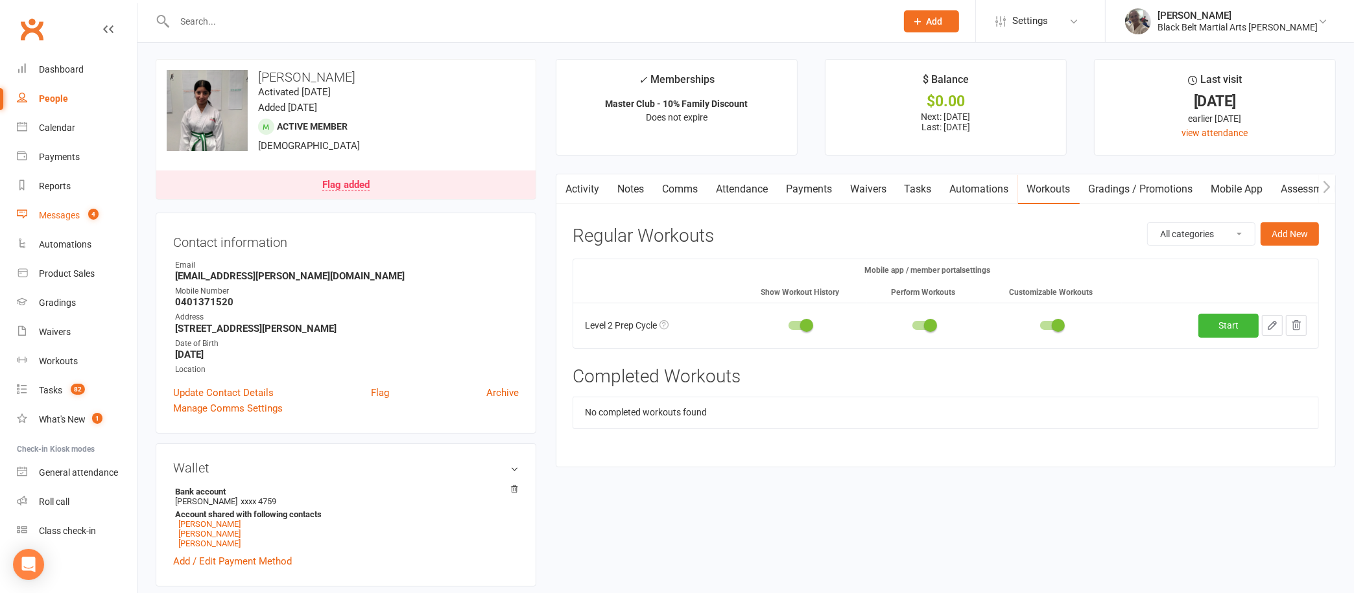
click at [71, 215] on div "Messages" at bounding box center [59, 215] width 41 height 10
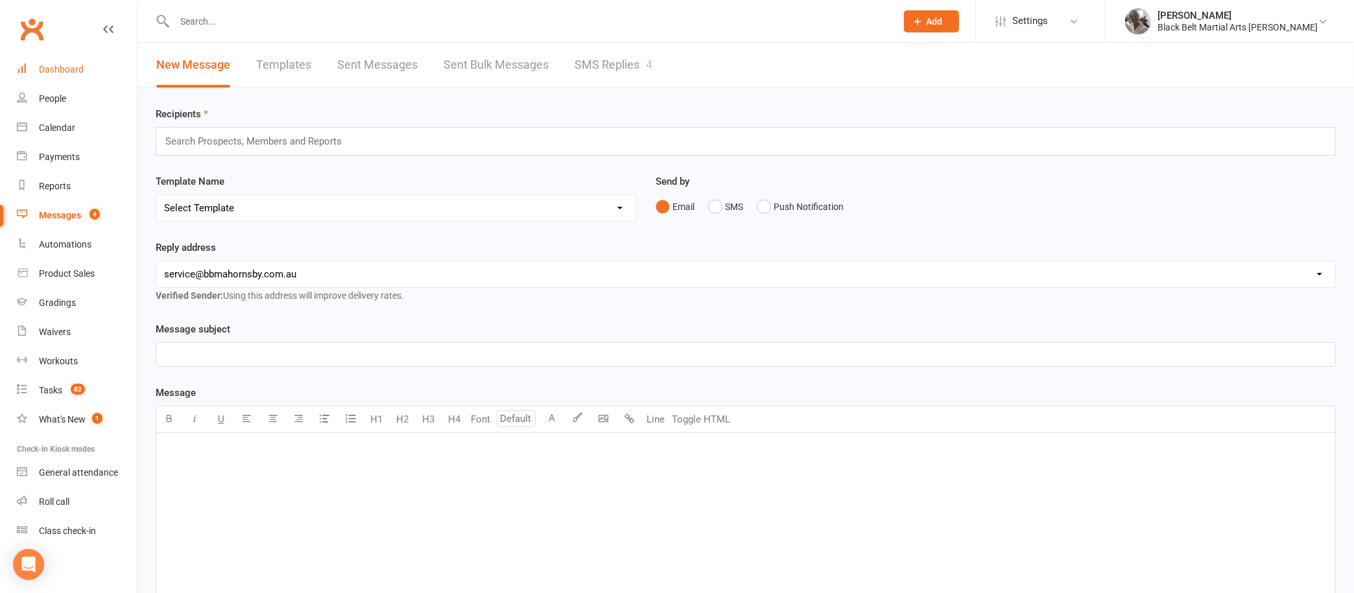
click at [75, 66] on div "Dashboard" at bounding box center [61, 69] width 45 height 10
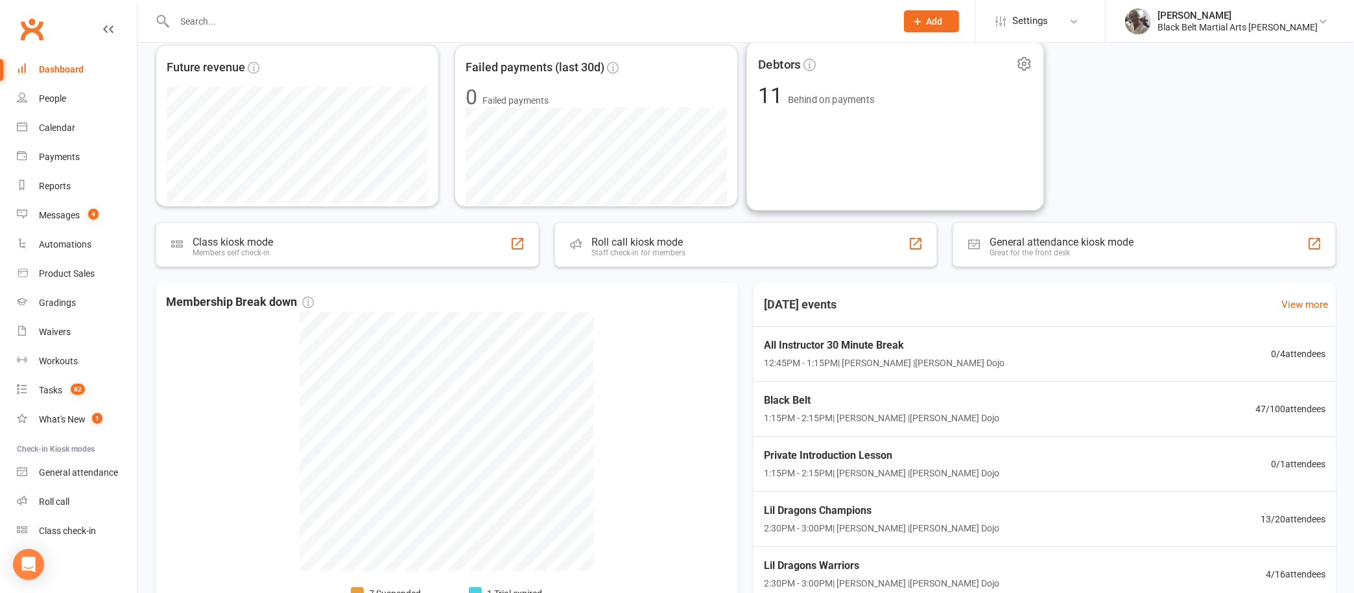
scroll to position [237, 0]
